Goal: Task Accomplishment & Management: Complete application form

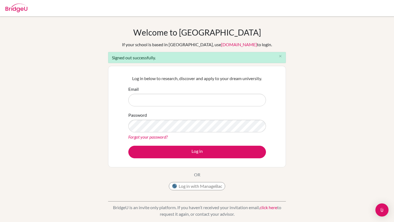
click at [190, 100] on input "Email" at bounding box center [197, 100] width 138 height 13
type input "[EMAIL_ADDRESS][DOMAIN_NAME]"
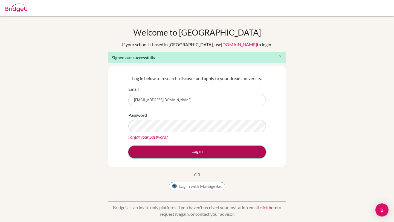
click at [190, 155] on button "Log in" at bounding box center [197, 152] width 138 height 13
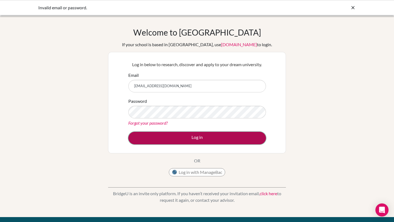
click at [196, 137] on button "Log in" at bounding box center [197, 138] width 138 height 13
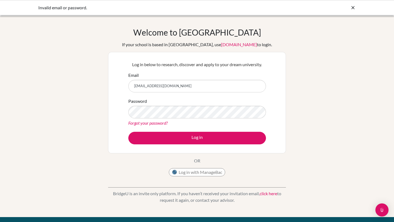
click at [183, 86] on input "[EMAIL_ADDRESS][DOMAIN_NAME]" at bounding box center [197, 86] width 138 height 13
type input "alejandro_piskulich@cds.ed.cr"
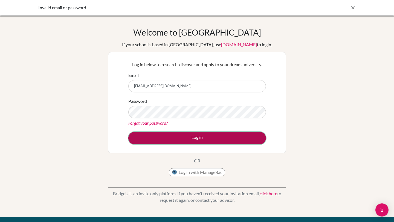
click at [184, 136] on button "Log in" at bounding box center [197, 138] width 138 height 13
